Goal: Information Seeking & Learning: Understand process/instructions

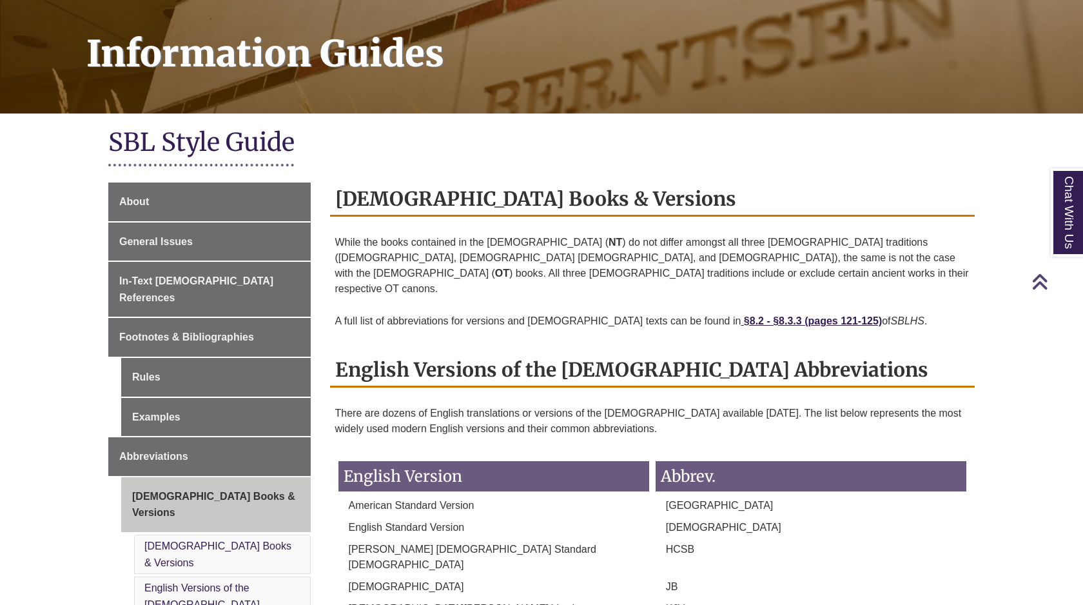
scroll to position [179, 0]
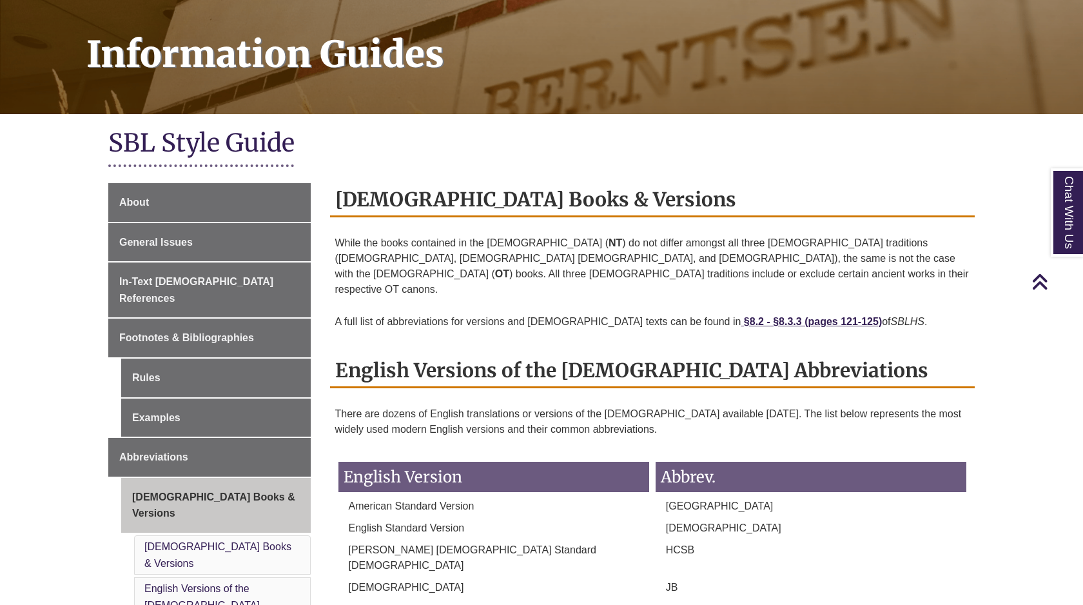
click at [212, 120] on div "Information Guides" at bounding box center [541, 45] width 1083 height 157
click at [187, 161] on h1 "SBL Style Guide" at bounding box center [541, 144] width 867 height 34
click at [194, 330] on link "Footnotes & Bibliographies" at bounding box center [209, 338] width 202 height 39
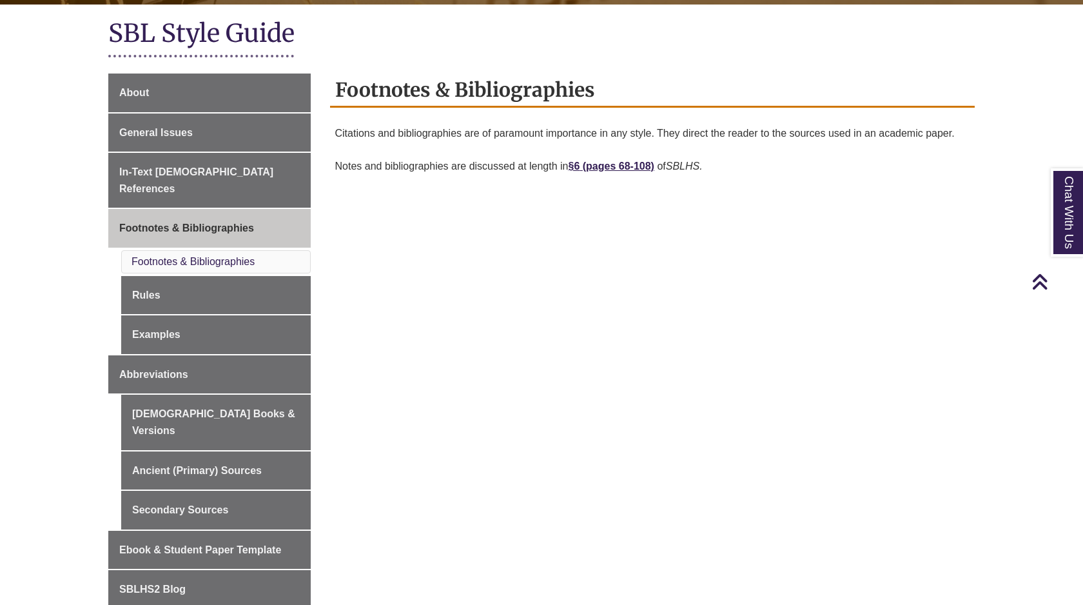
scroll to position [286, 0]
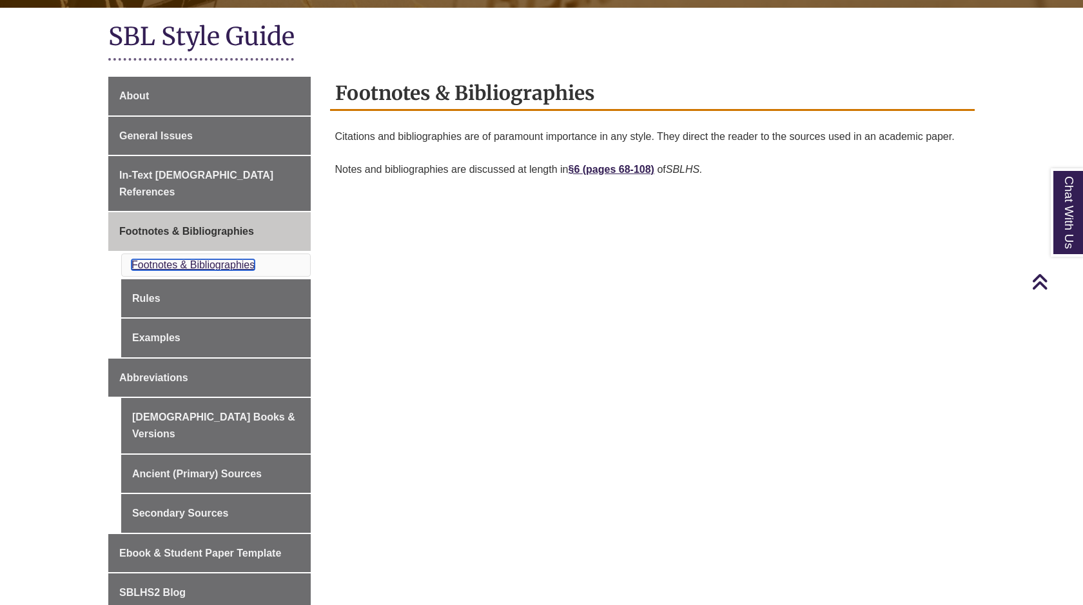
click at [210, 259] on link "Footnotes & Bibliographies" at bounding box center [193, 264] width 123 height 11
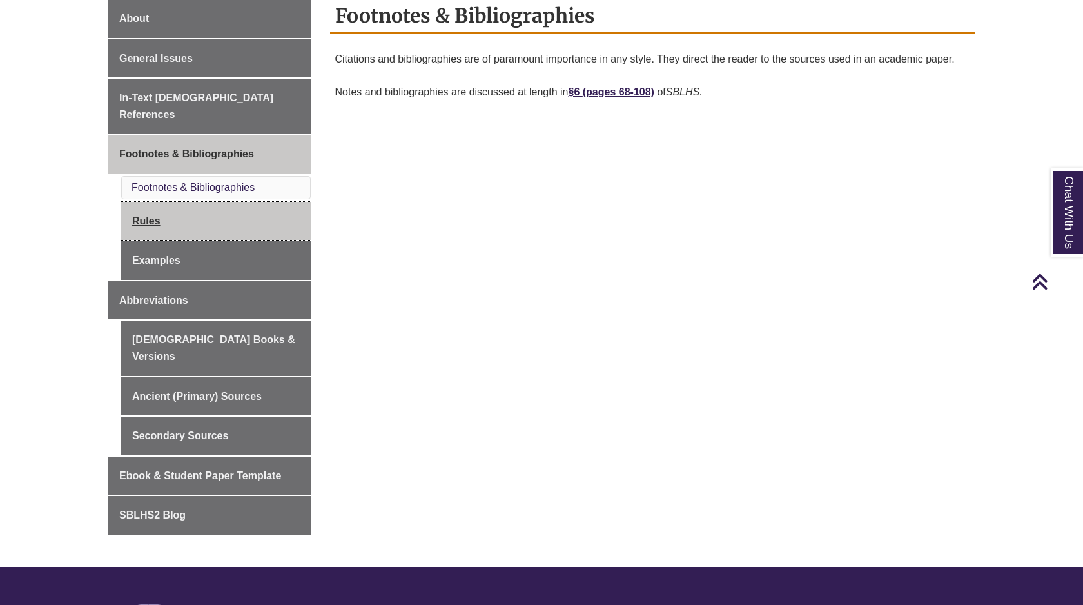
click at [154, 204] on link "Rules" at bounding box center [216, 221] width 190 height 39
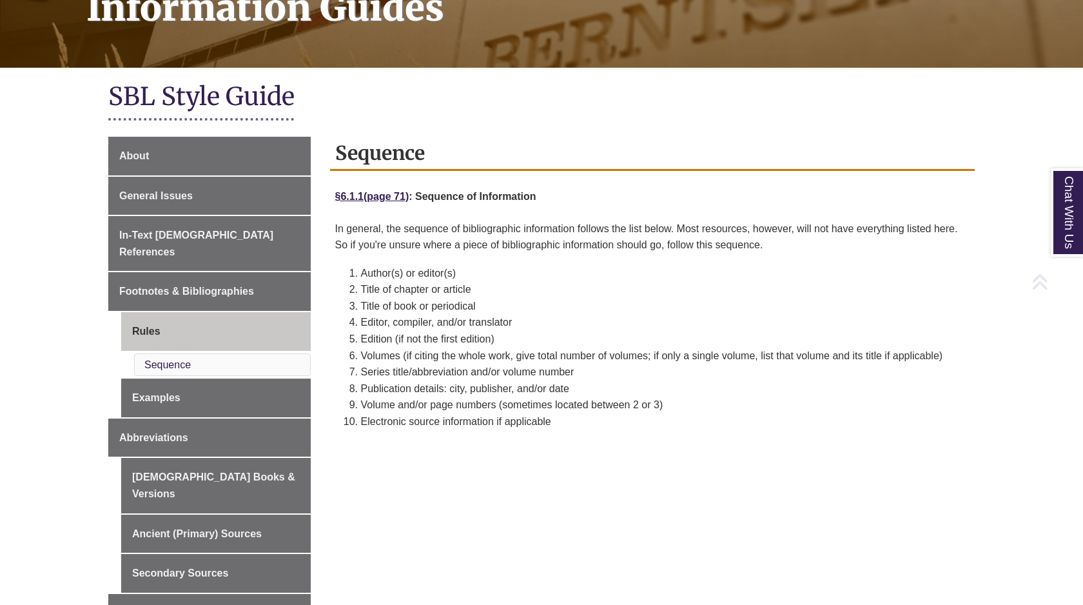
scroll to position [337, 0]
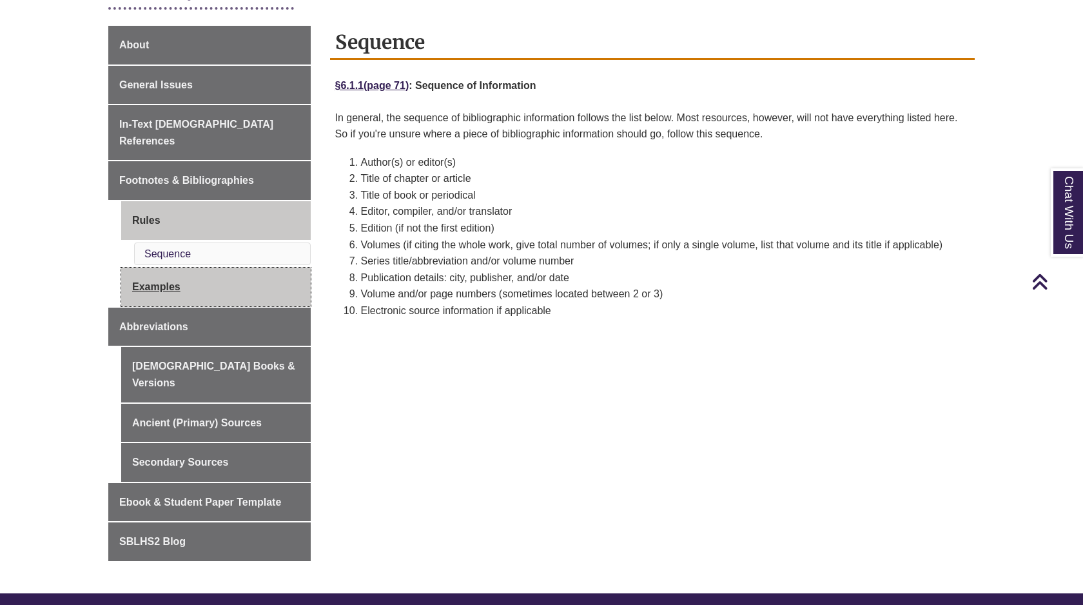
click at [175, 268] on link "Examples" at bounding box center [216, 287] width 190 height 39
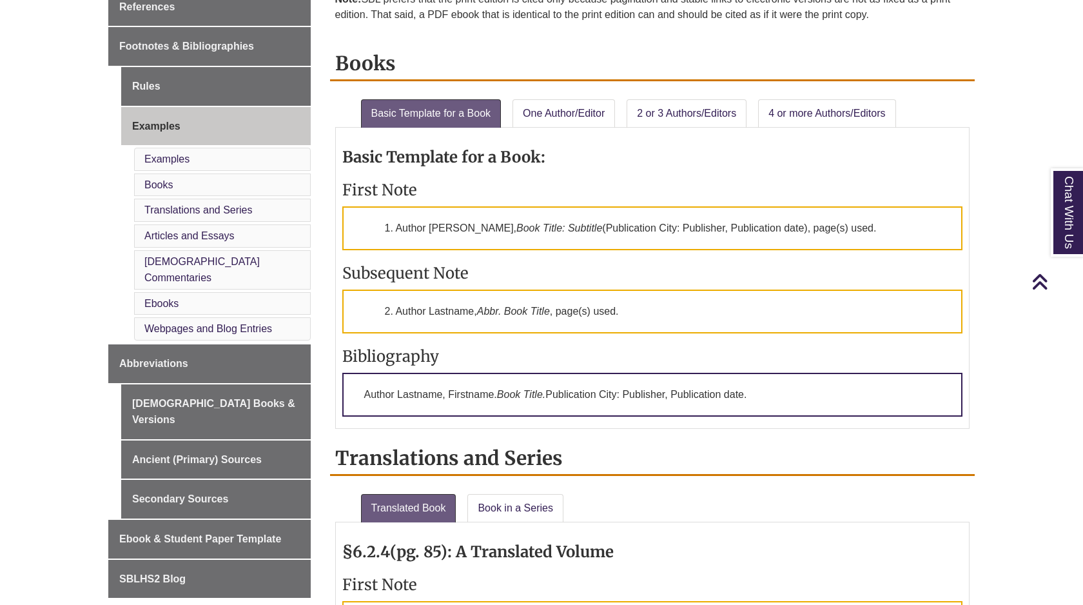
scroll to position [472, 0]
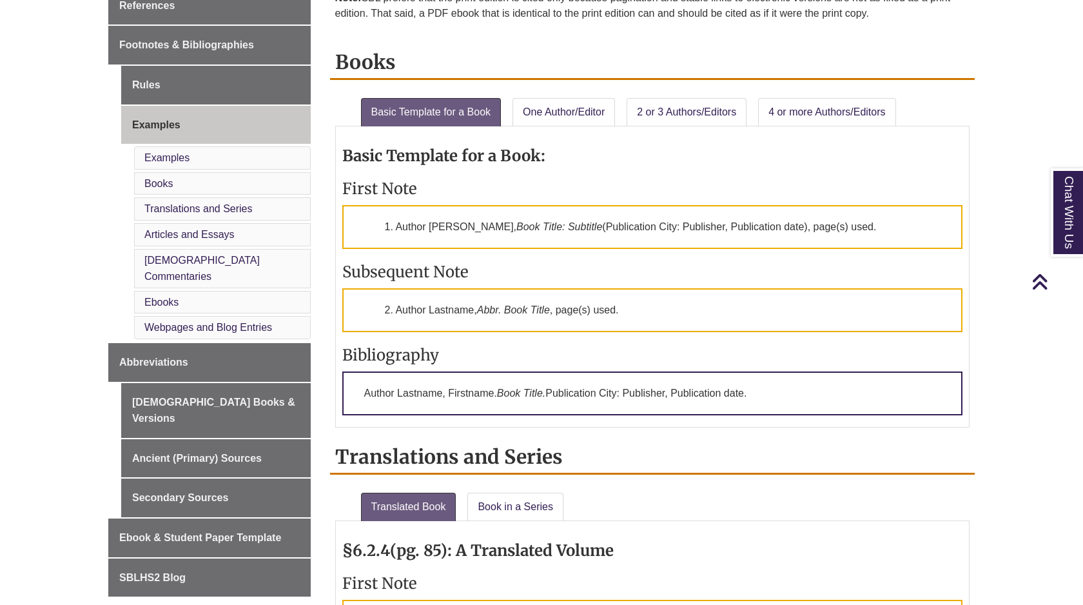
drag, startPoint x: 773, startPoint y: 394, endPoint x: 366, endPoint y: 391, distance: 406.9
click at [366, 391] on p "Author Lastname, Firstname. Book Title. Publication City: Publisher, Publicatio…" at bounding box center [652, 393] width 621 height 44
copy p "Author Lastname, Firstname. Book Title. Publication City: Publisher, Publicatio…"
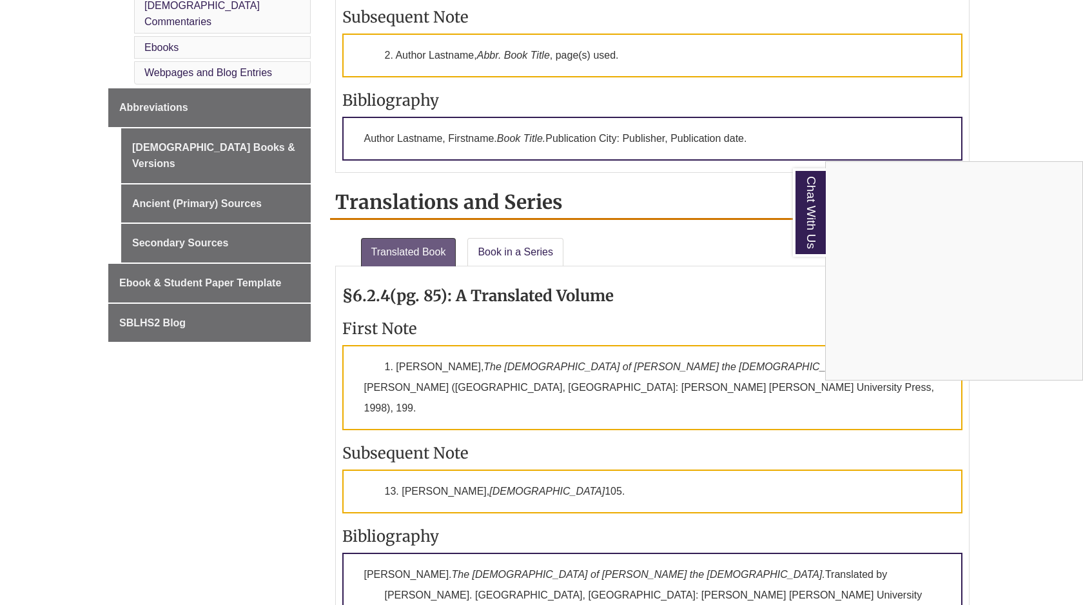
scroll to position [729, 0]
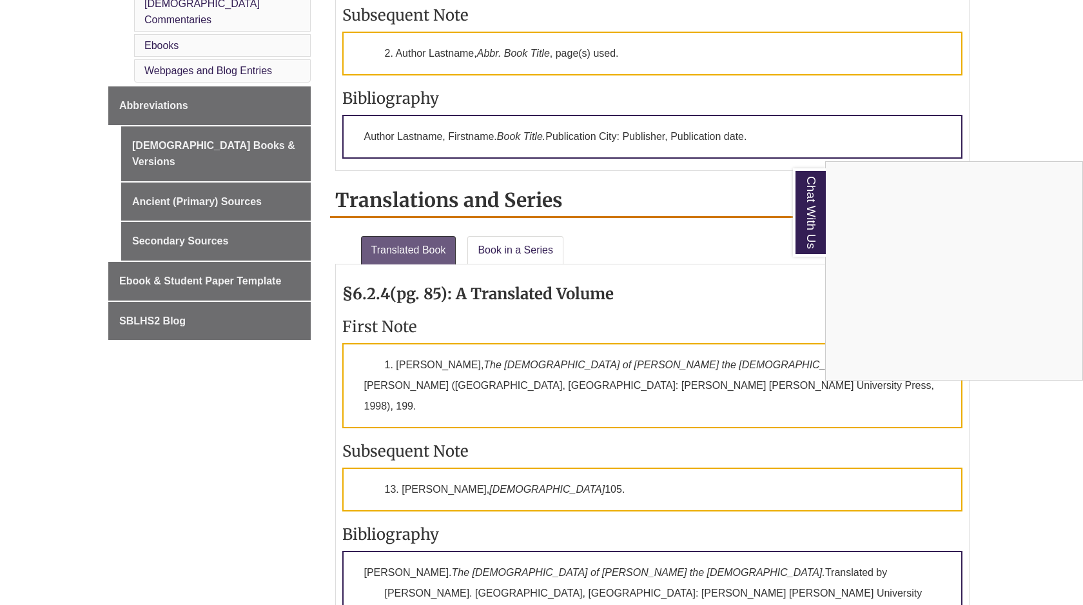
click at [523, 247] on div "Chat With Us" at bounding box center [541, 302] width 1083 height 605
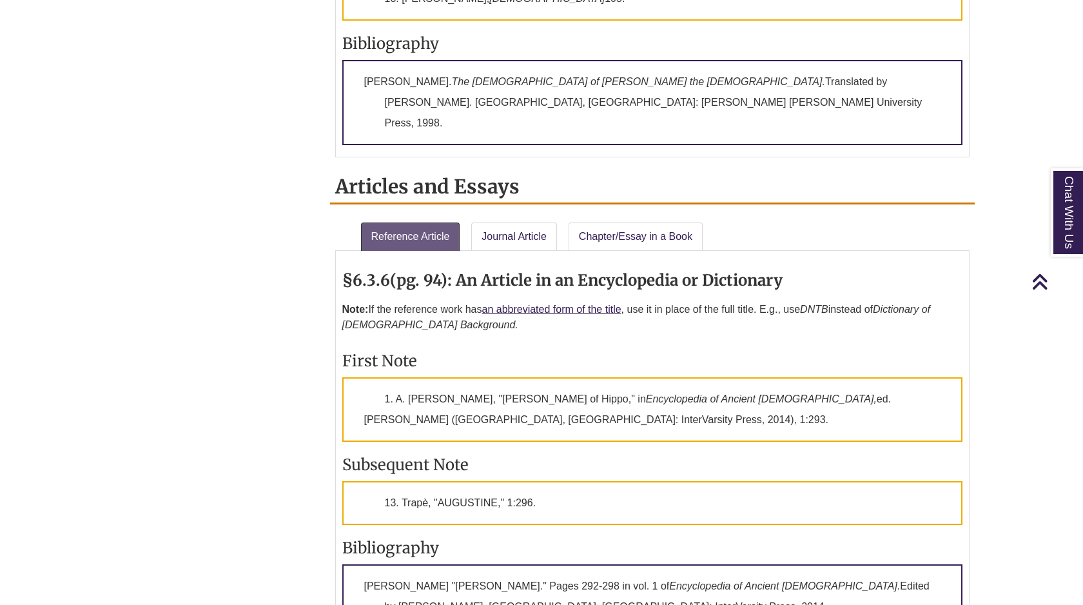
scroll to position [1222, 0]
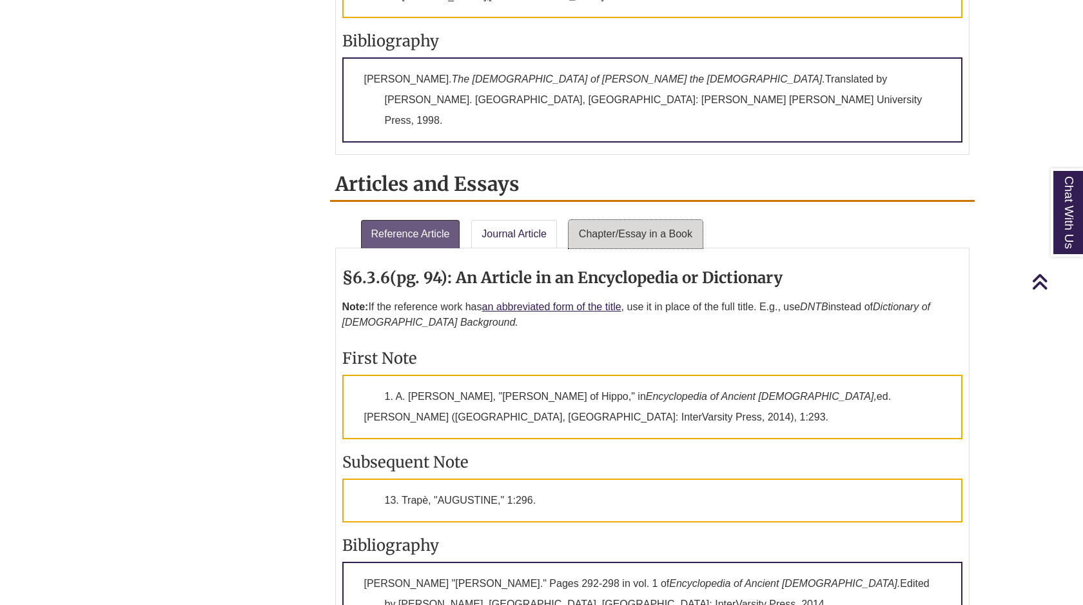
click at [626, 220] on link "Chapter/Essay in a Book" at bounding box center [636, 234] width 134 height 28
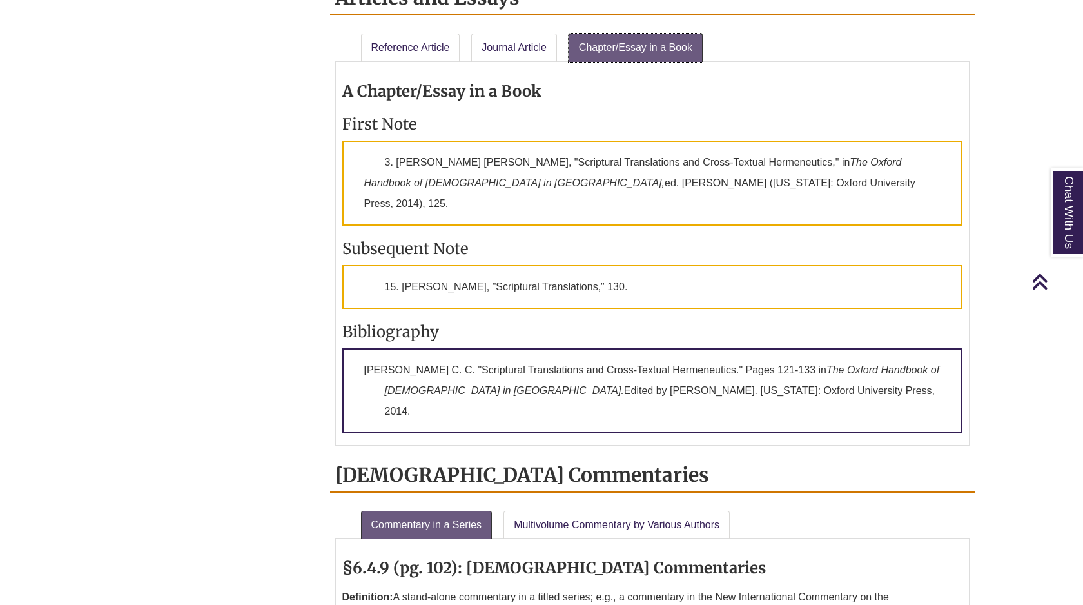
scroll to position [1411, 0]
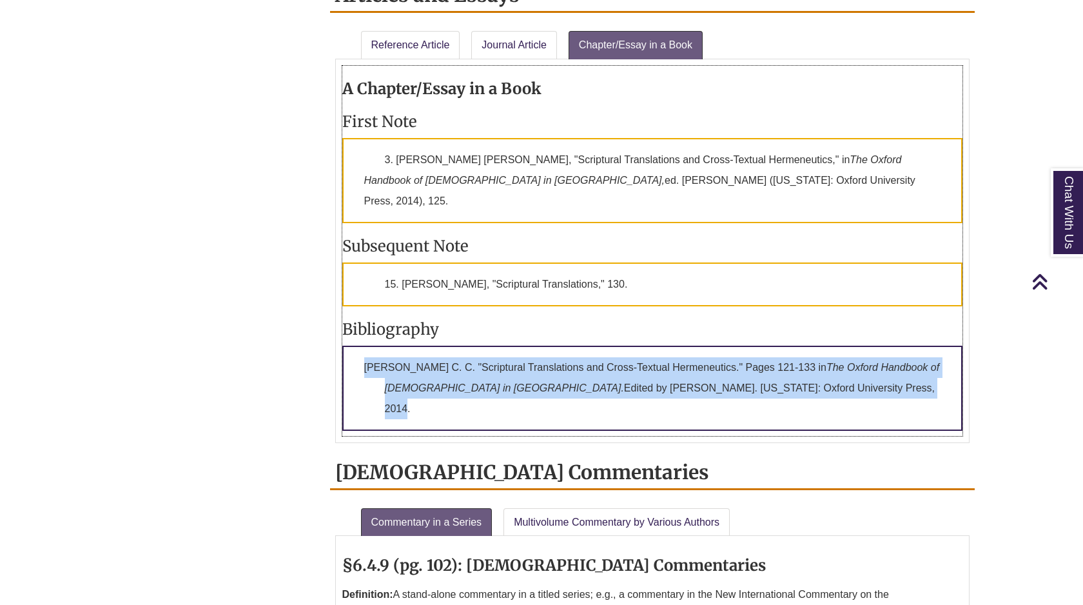
drag, startPoint x: 362, startPoint y: 296, endPoint x: 788, endPoint y: 330, distance: 427.0
click at [788, 346] on p "Lee, Archie C. C. "Scriptural Translations and Cross-Textual Hermeneutics." Pag…" at bounding box center [652, 388] width 621 height 85
copy p "Lee, Archie C. C. "Scriptural Translations and Cross-Textual Hermeneutics." Pag…"
click at [662, 346] on p "Lee, Archie C. C. "Scriptural Translations and Cross-Textual Hermeneutics." Pag…" at bounding box center [652, 388] width 621 height 85
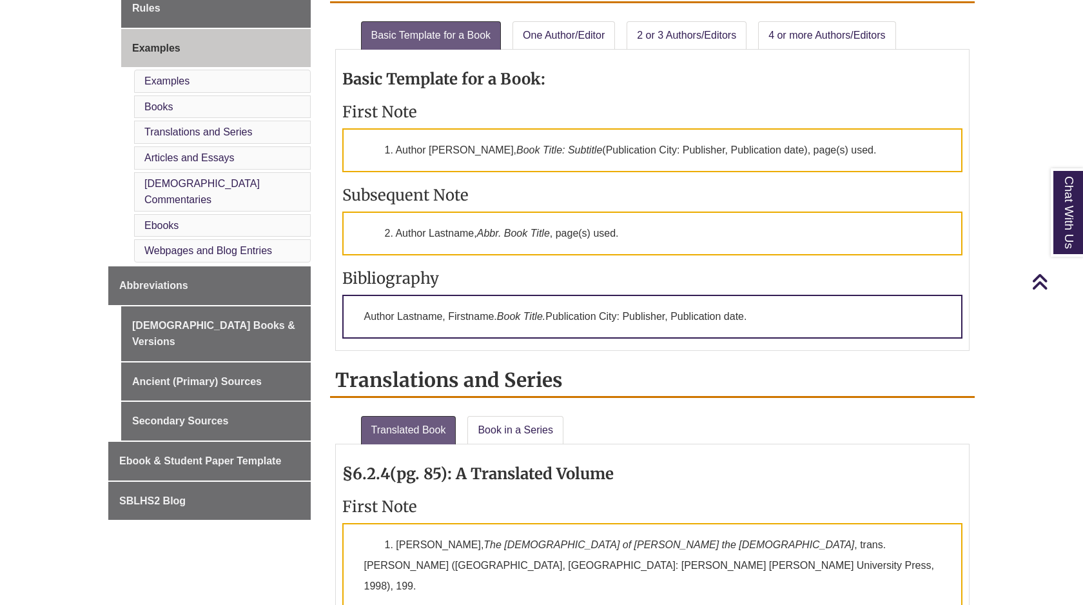
scroll to position [547, 0]
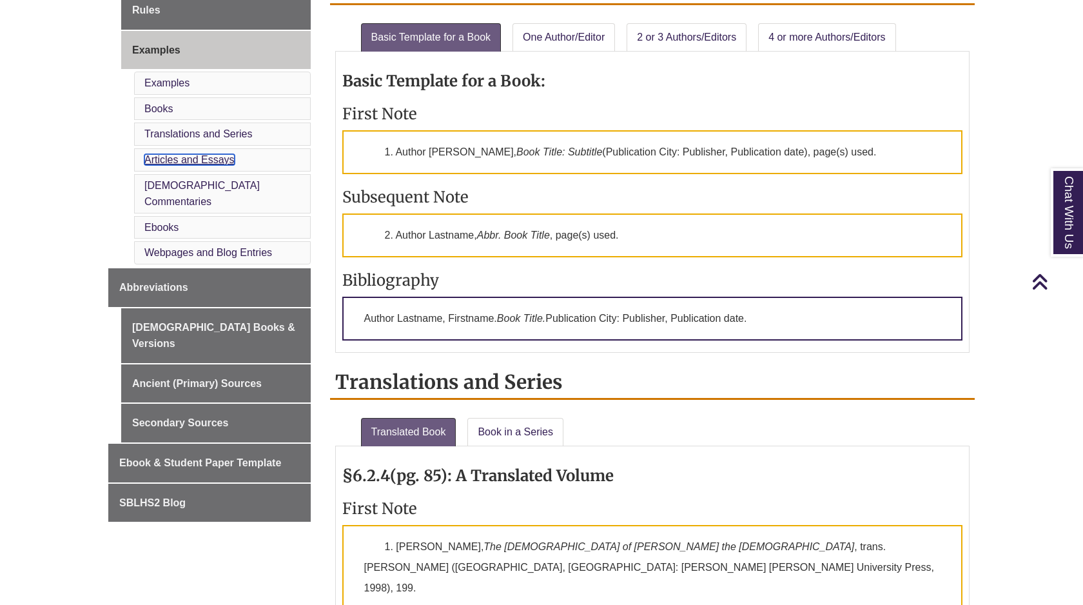
click at [183, 154] on link "Articles and Essays" at bounding box center [189, 159] width 90 height 11
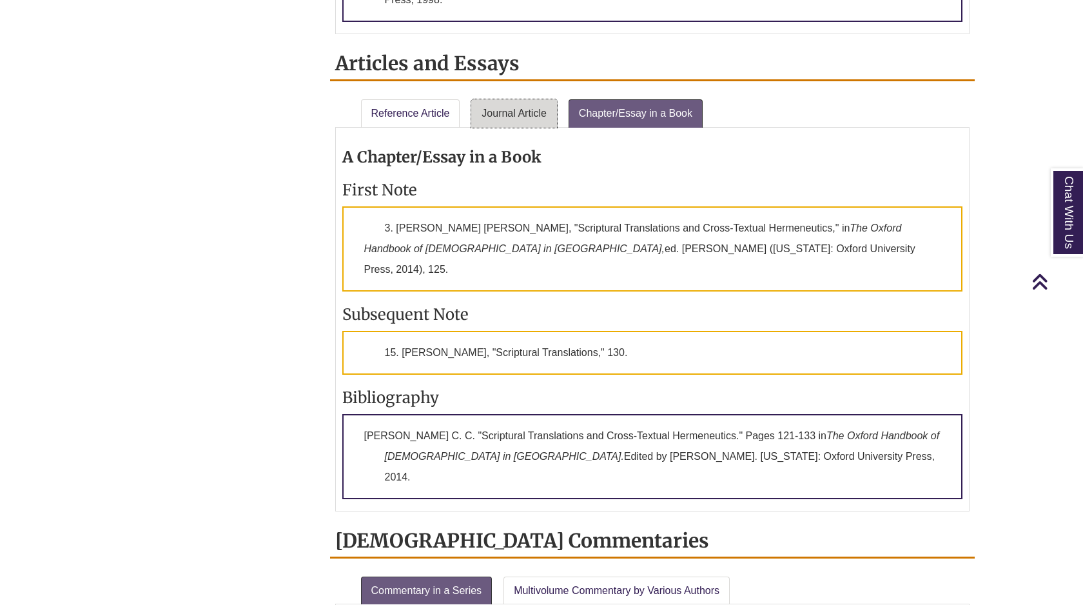
click at [509, 99] on link "Journal Article" at bounding box center [514, 113] width 86 height 28
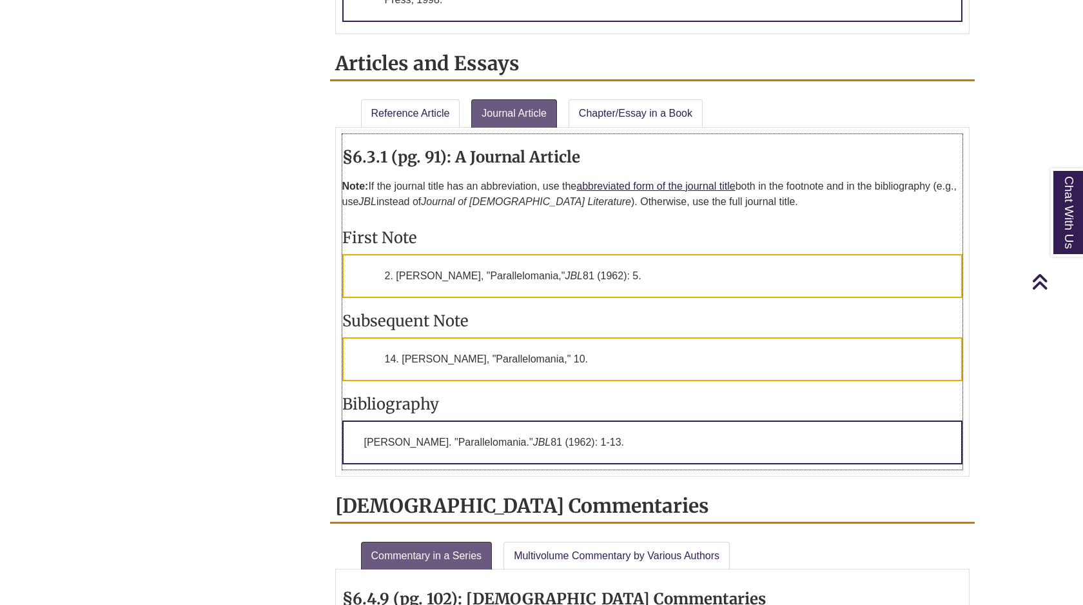
drag, startPoint x: 665, startPoint y: 232, endPoint x: 395, endPoint y: 234, distance: 270.2
click at [395, 254] on p "2. Samuel Sandmel, "Parallelomania," JBL 81 (1962): 5." at bounding box center [652, 276] width 621 height 44
drag, startPoint x: 641, startPoint y: 391, endPoint x: 353, endPoint y: 396, distance: 287.7
click at [353, 420] on p "Sandmel, Samuel. "Parallelomania." JBL 81 (1962): 1-13." at bounding box center [652, 442] width 621 height 44
copy p "Sandmel, Samuel. "Parallelomania." JBL 81 (1962): 1-13."
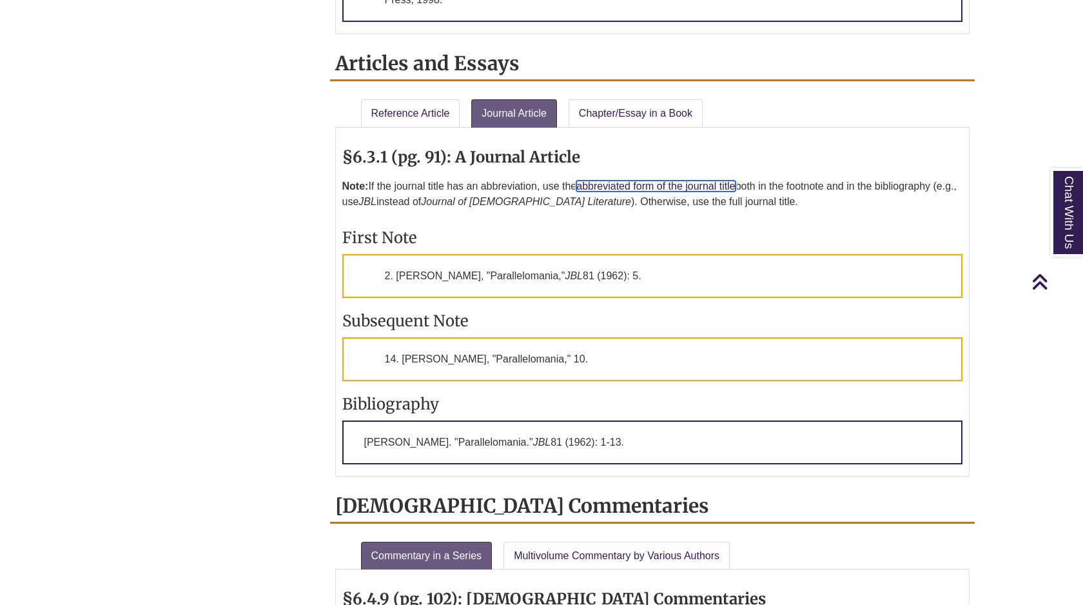
click at [646, 181] on link "abbreviated form of the journal title" at bounding box center [656, 186] width 159 height 11
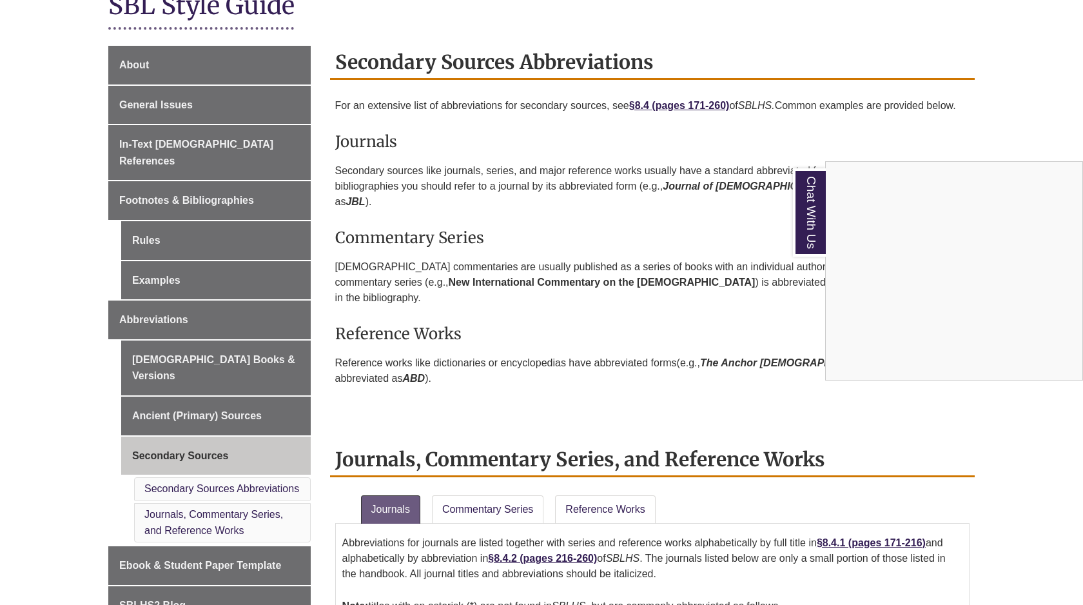
scroll to position [301, 0]
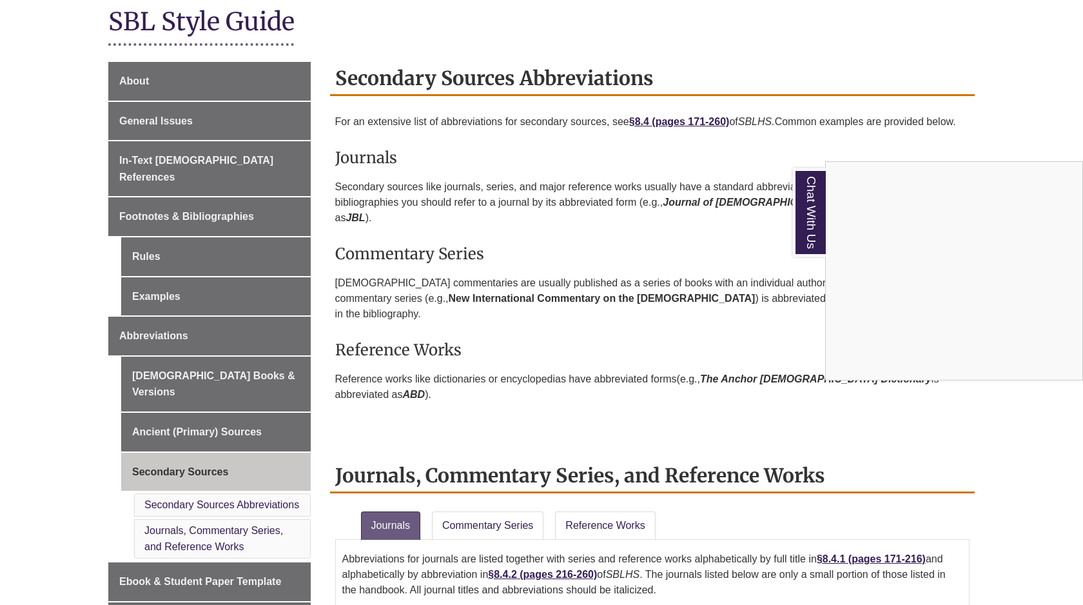
click at [190, 199] on div "Chat With Us" at bounding box center [541, 302] width 1083 height 605
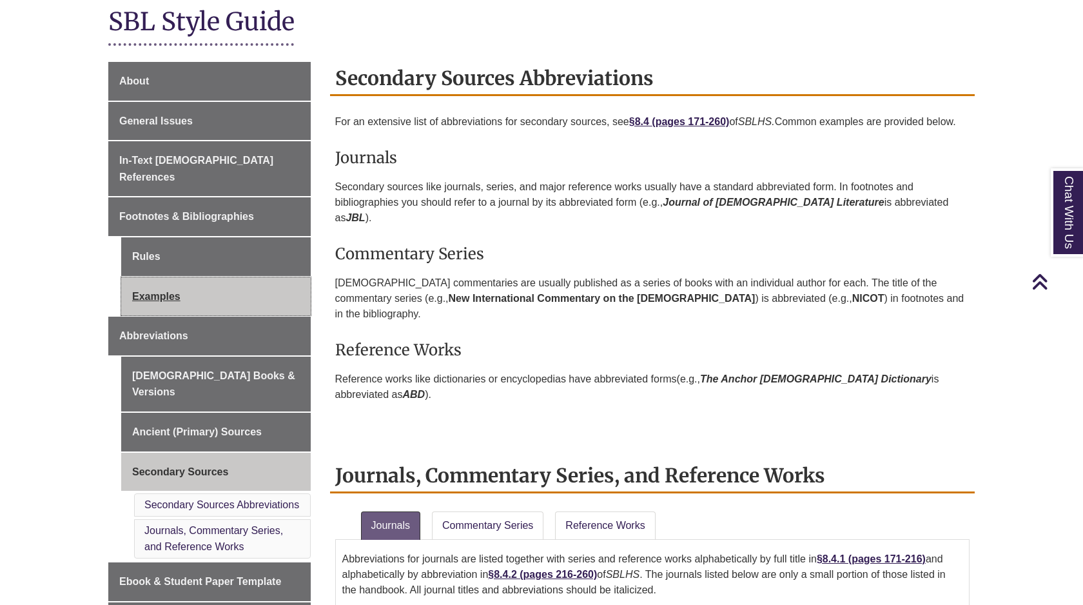
click at [170, 277] on link "Examples" at bounding box center [216, 296] width 190 height 39
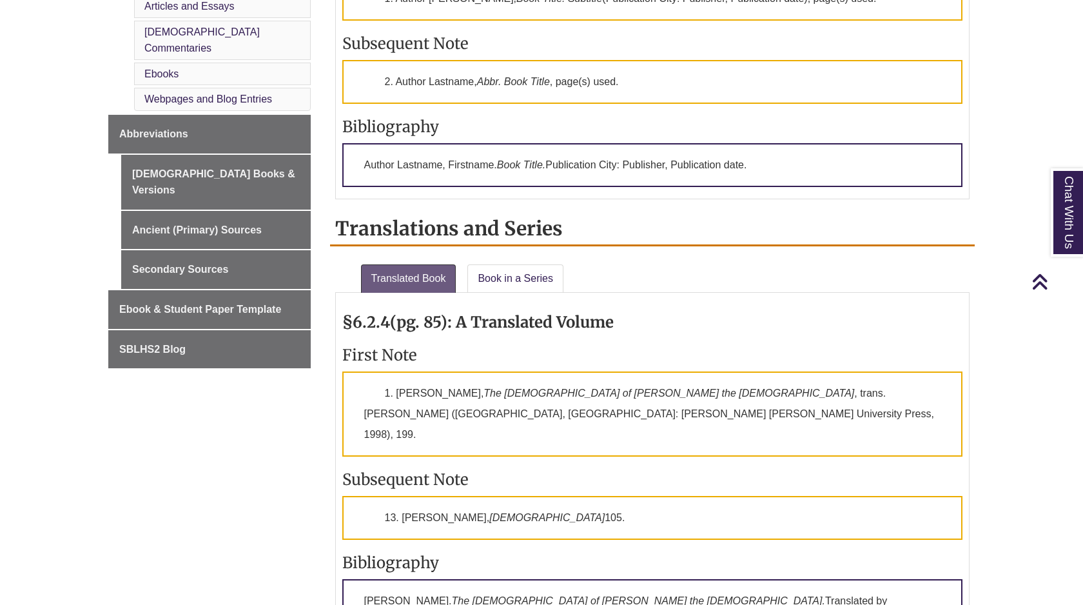
scroll to position [701, 0]
click at [523, 264] on link "Book in a Series" at bounding box center [516, 278] width 96 height 28
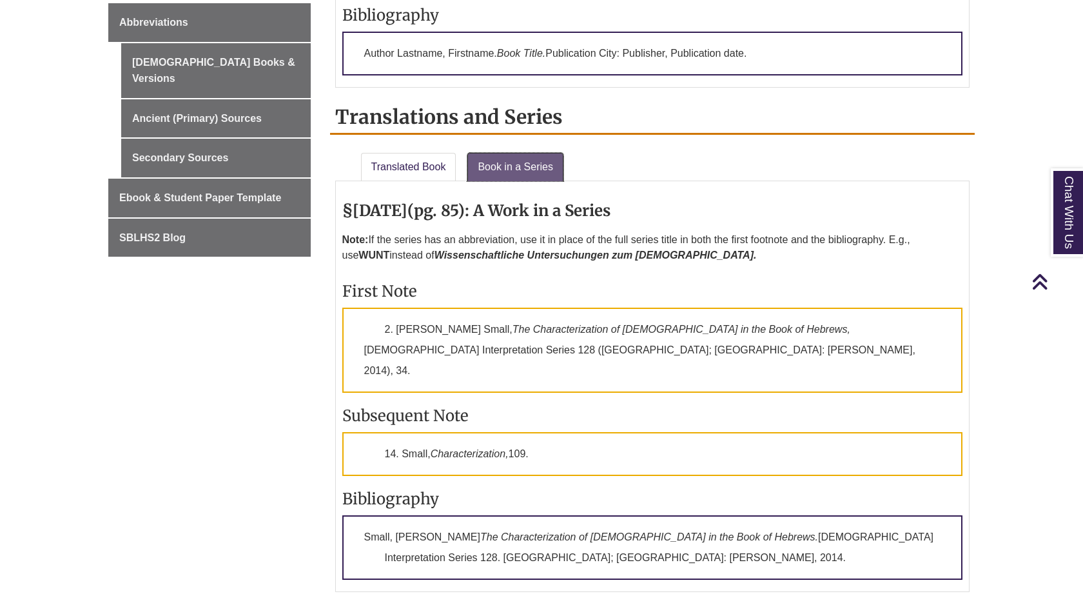
scroll to position [815, 0]
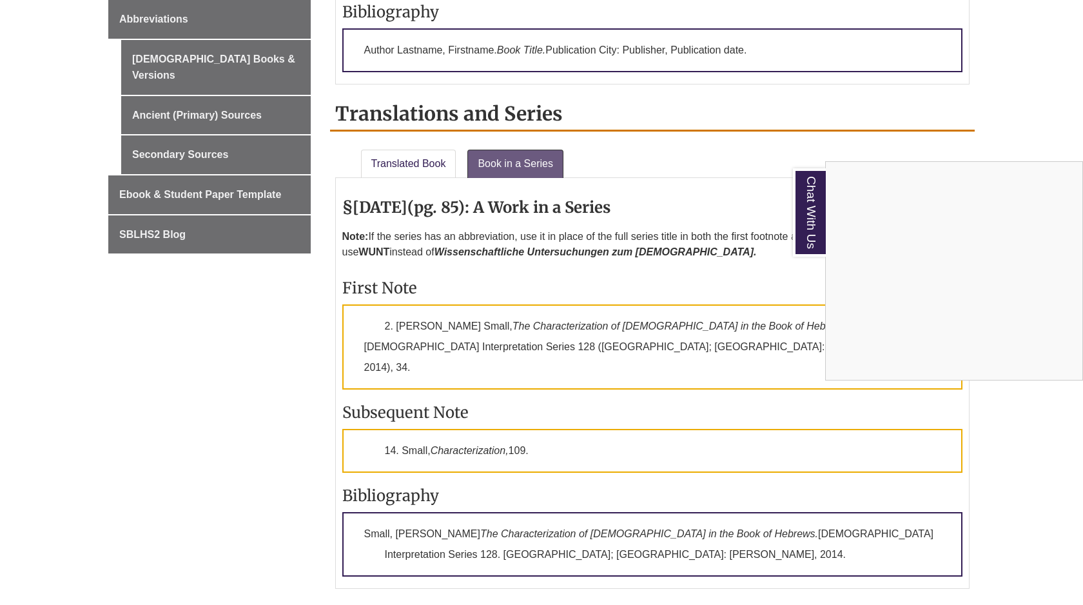
click at [689, 390] on div "Chat With Us" at bounding box center [541, 302] width 1083 height 605
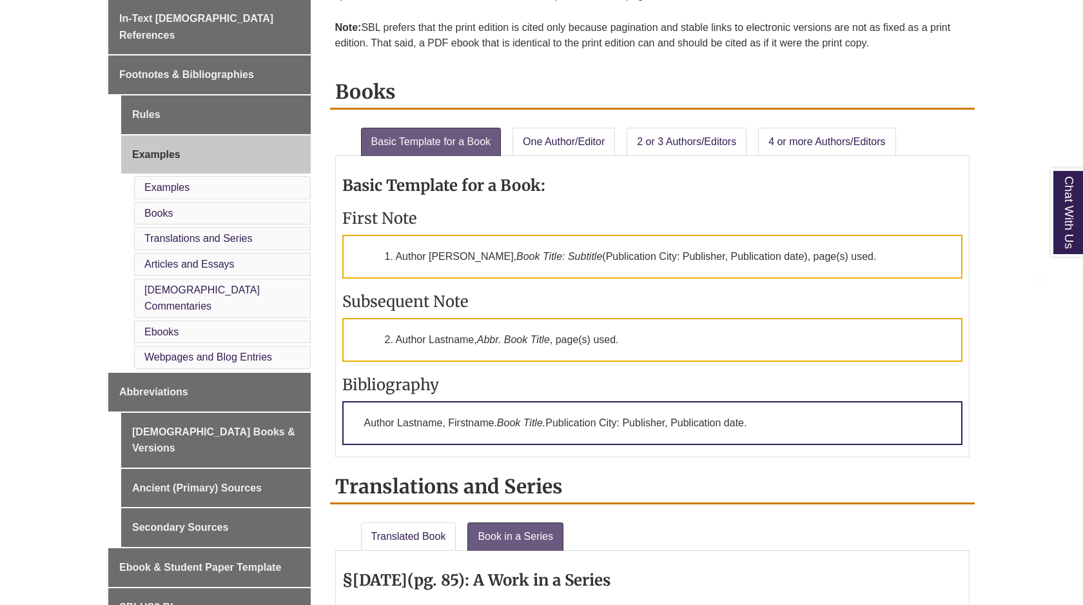
scroll to position [492, 0]
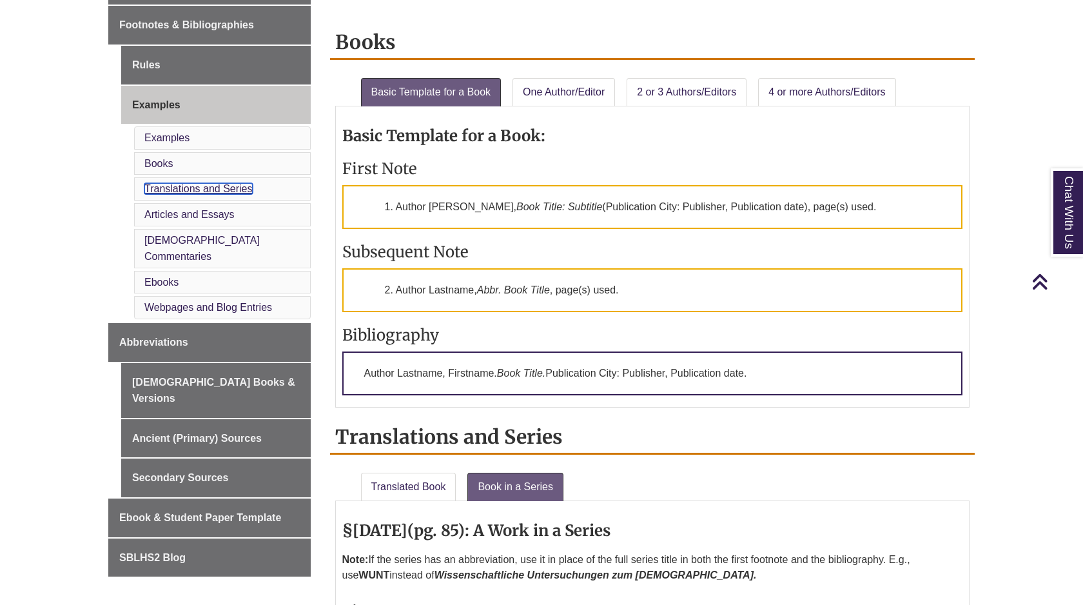
click at [212, 183] on link "Translations and Series" at bounding box center [198, 188] width 108 height 11
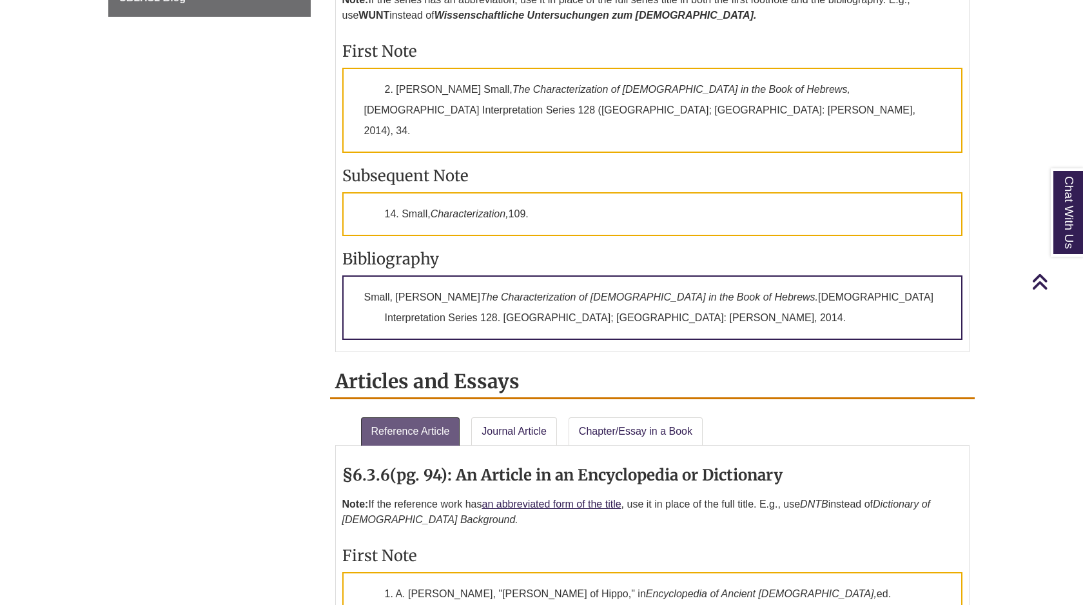
scroll to position [1052, 0]
click at [550, 498] on link "an abbreviated form of the title" at bounding box center [551, 503] width 139 height 11
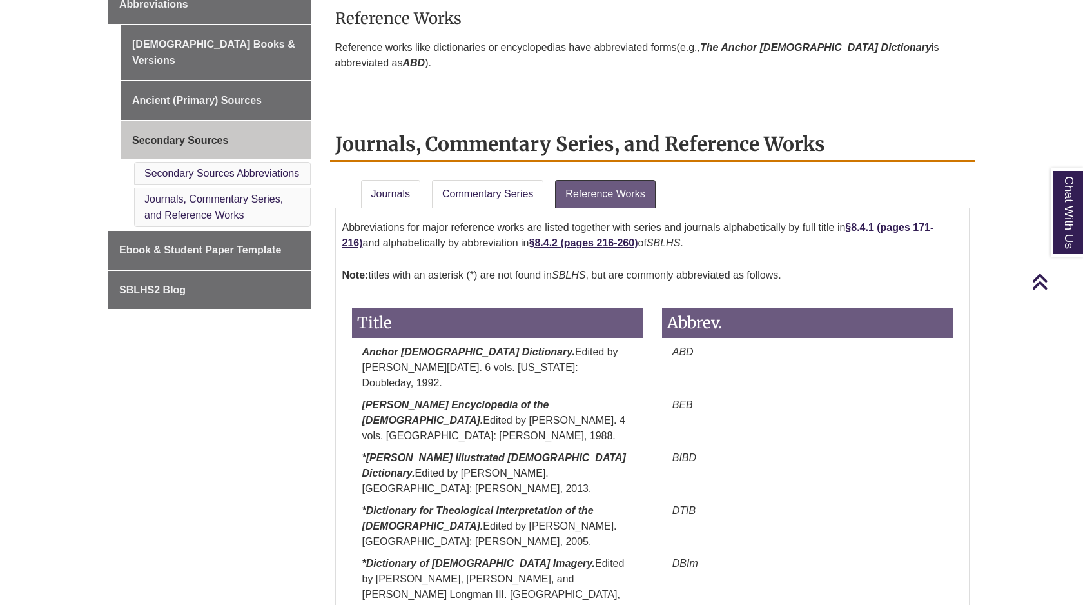
scroll to position [451, 0]
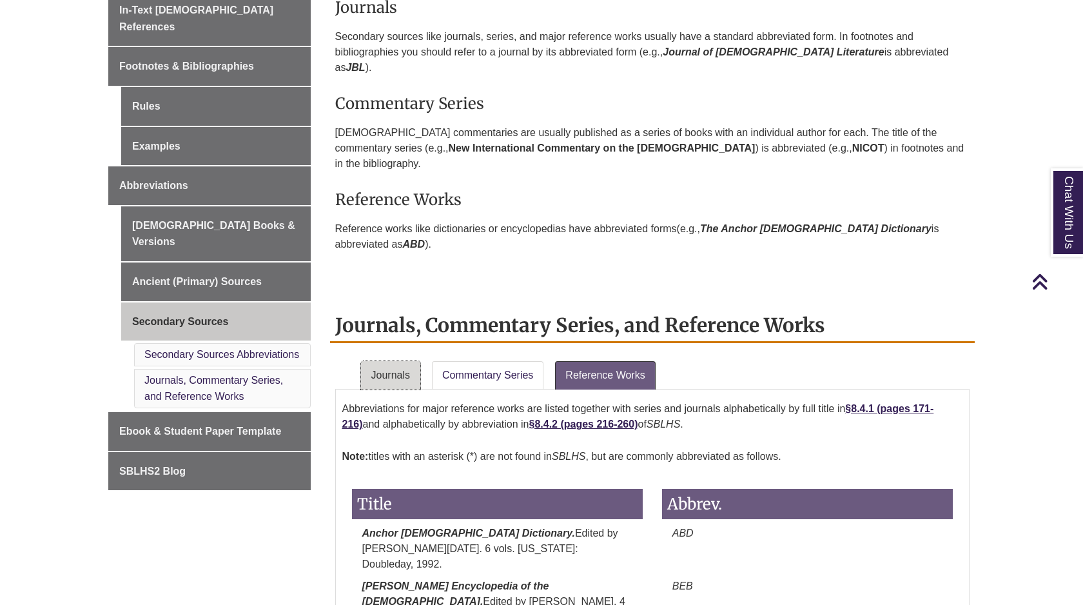
click at [386, 361] on link "Journals" at bounding box center [390, 375] width 59 height 28
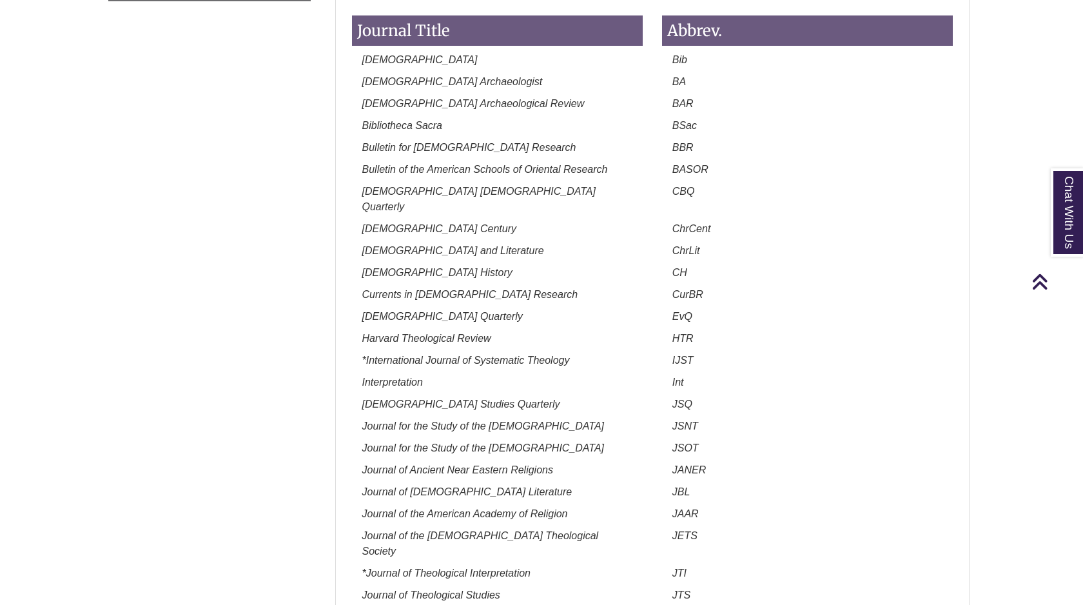
scroll to position [942, 0]
